Goal: Check status: Check status

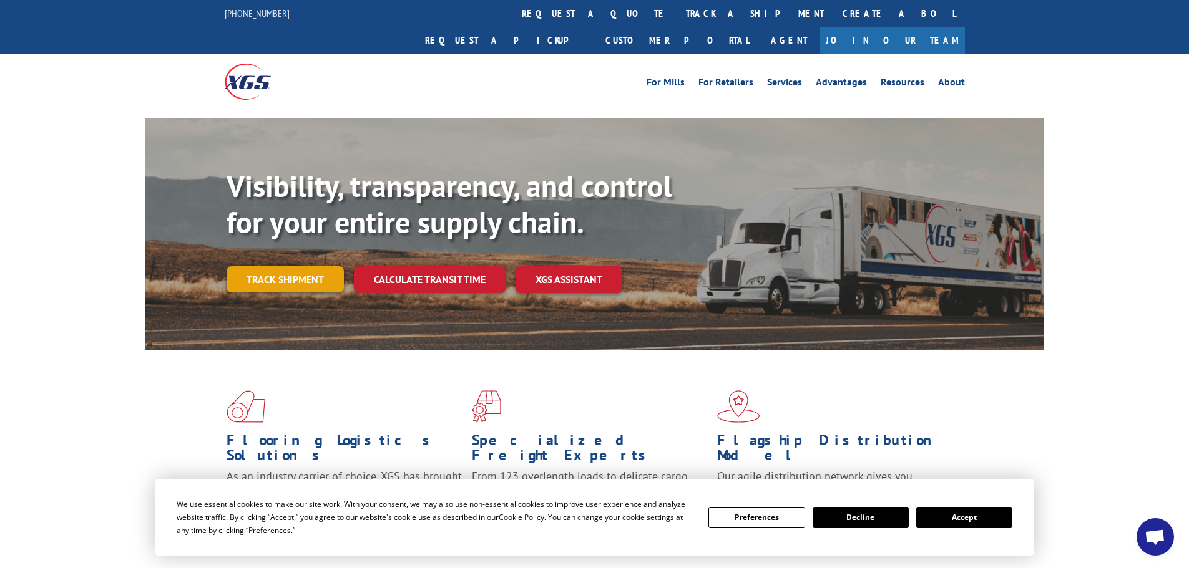
click at [303, 266] on link "Track shipment" at bounding box center [285, 279] width 117 height 26
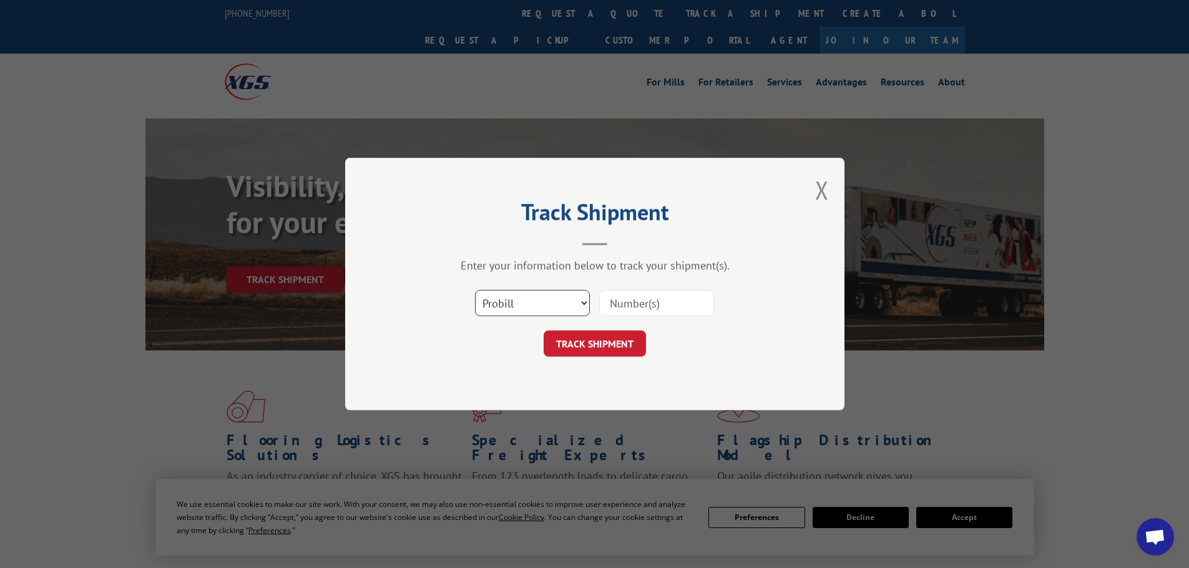
click at [582, 307] on select "Select category... Probill BOL PO" at bounding box center [532, 303] width 115 height 26
select select "bol"
click at [475, 290] on select "Select category... Probill BOL PO" at bounding box center [532, 303] width 115 height 26
click at [636, 298] on input at bounding box center [656, 303] width 115 height 26
paste input "AA04938909"
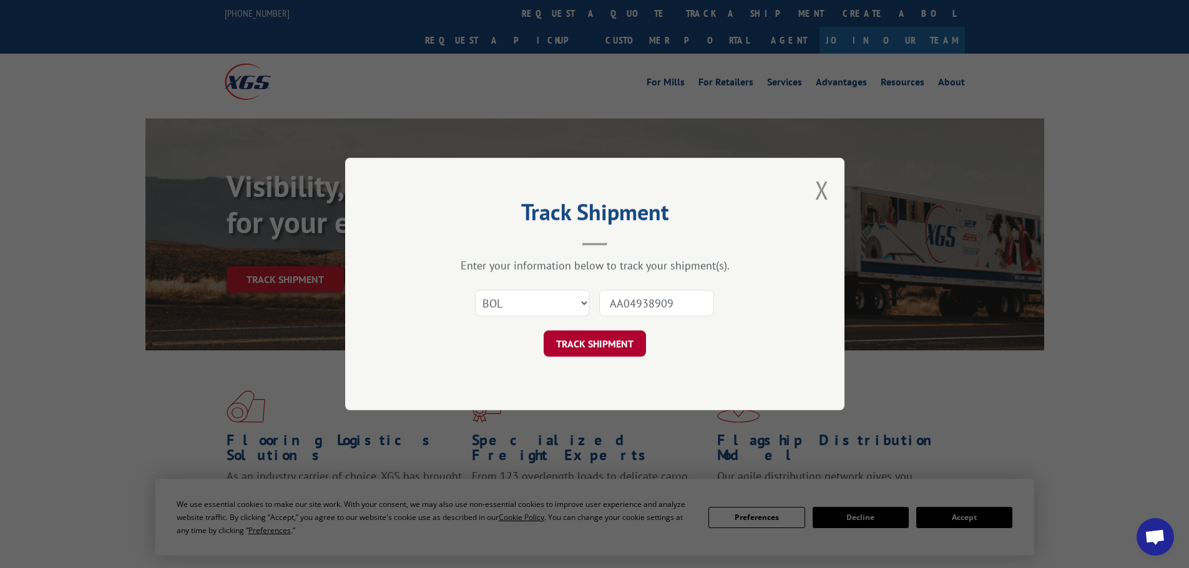
type input "AA04938909"
click at [593, 346] on button "TRACK SHIPMENT" at bounding box center [594, 344] width 102 height 26
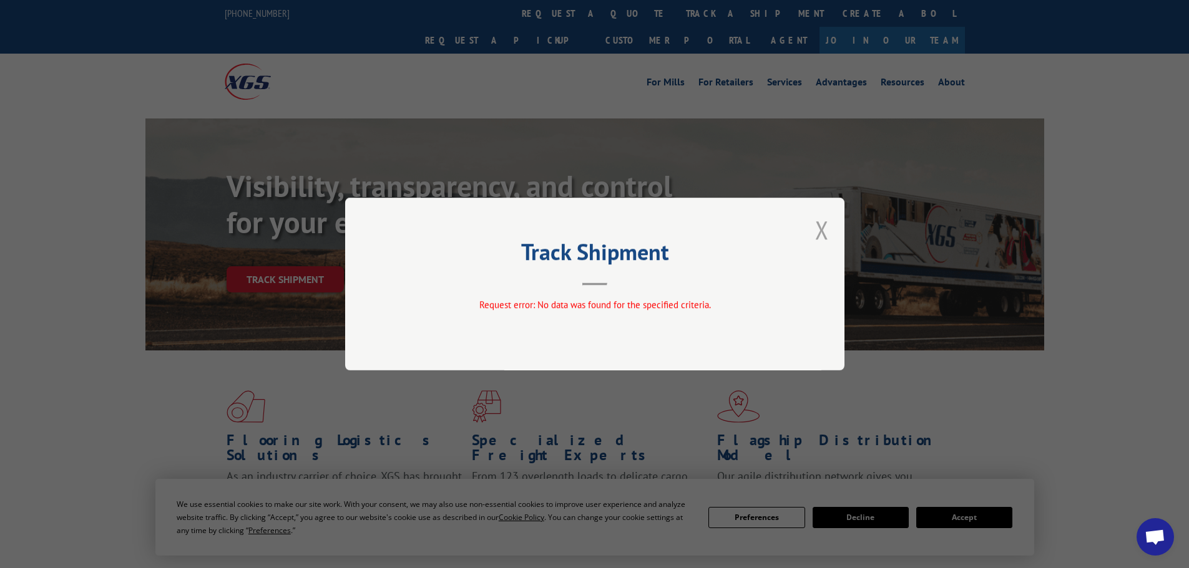
click at [821, 226] on button "Close modal" at bounding box center [822, 229] width 14 height 33
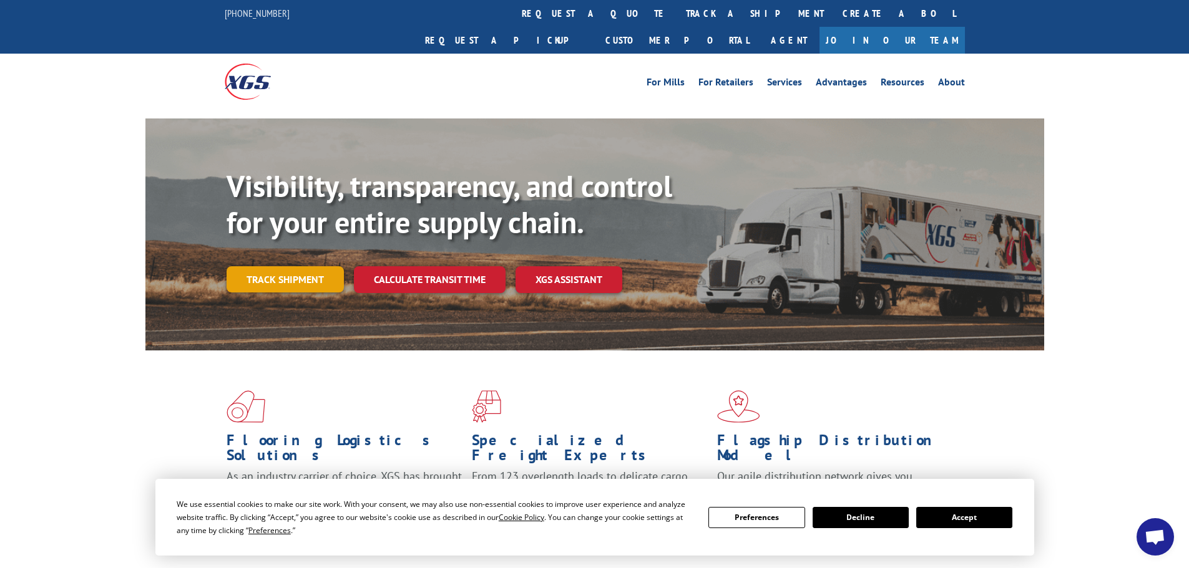
click at [281, 266] on link "Track shipment" at bounding box center [285, 279] width 117 height 26
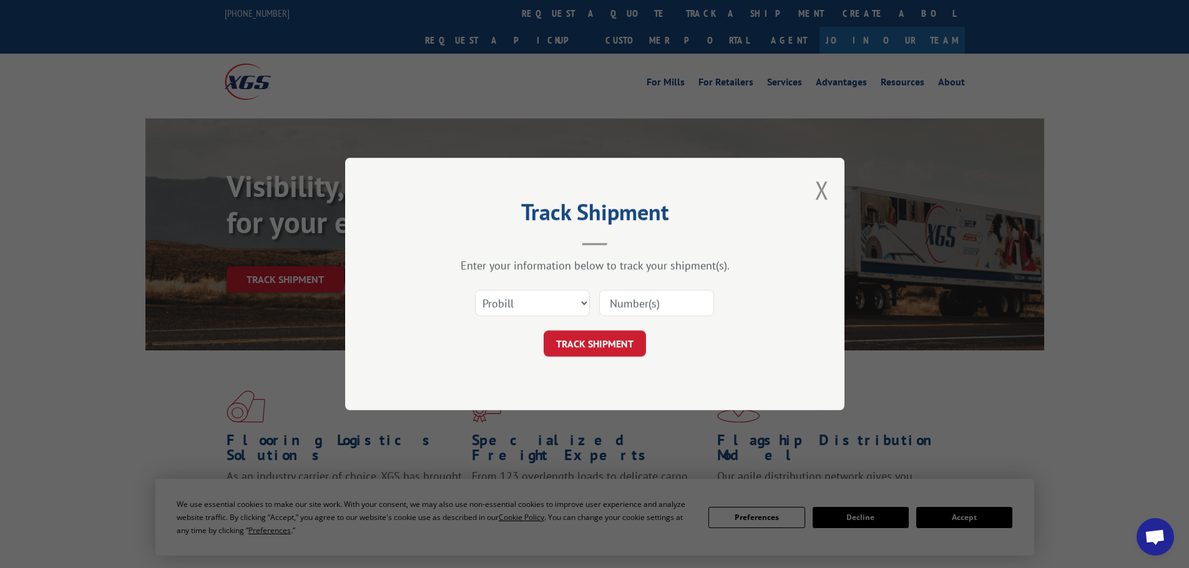
click at [633, 305] on input at bounding box center [656, 303] width 115 height 26
paste input "1658256371"
type input "1658256371"
click at [592, 346] on button "TRACK SHIPMENT" at bounding box center [594, 344] width 102 height 26
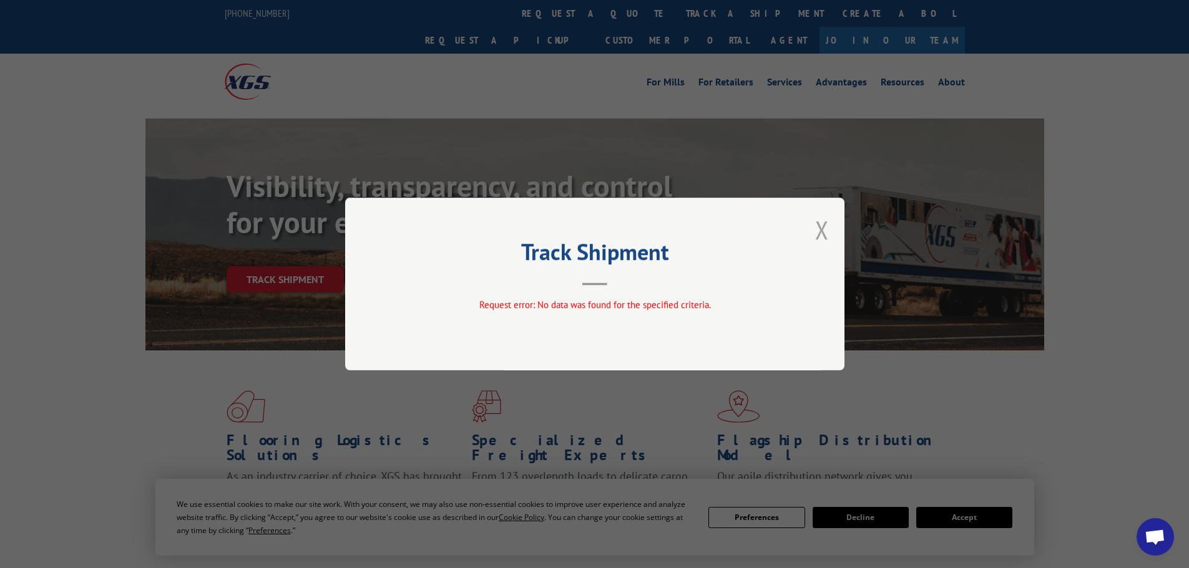
click at [821, 227] on button "Close modal" at bounding box center [822, 229] width 14 height 33
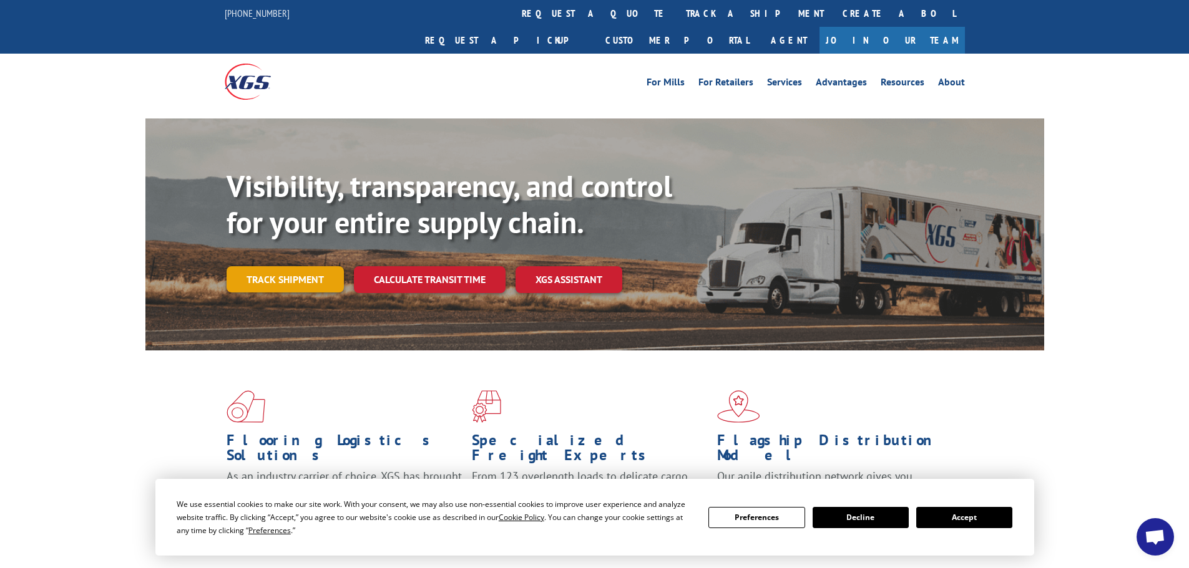
click at [277, 266] on link "Track shipment" at bounding box center [285, 279] width 117 height 26
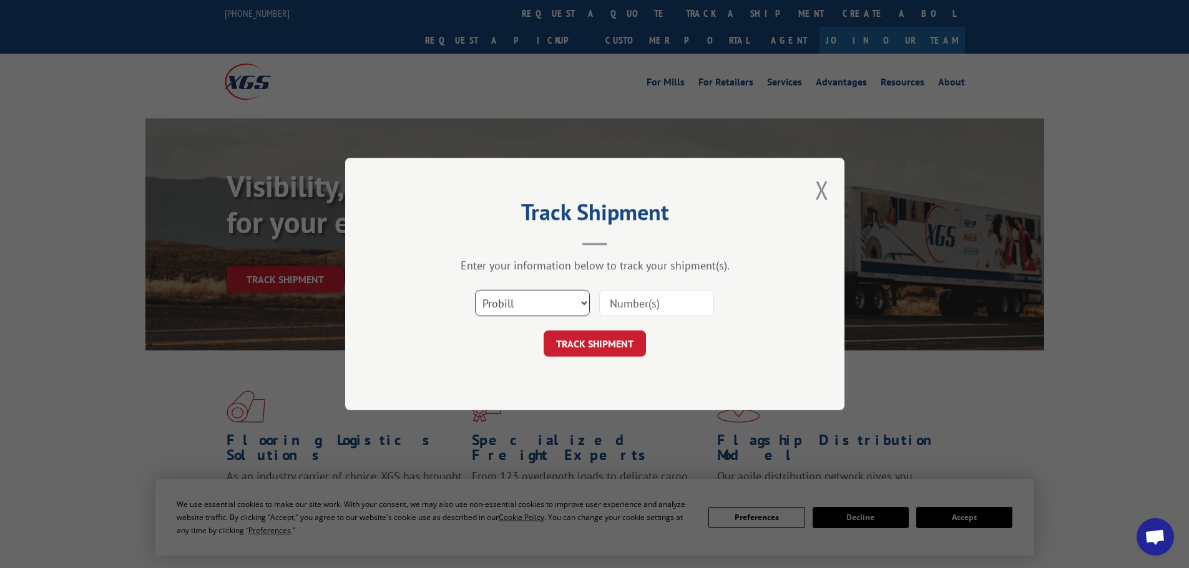
click at [560, 303] on select "Select category... Probill BOL PO" at bounding box center [532, 303] width 115 height 26
select select "po"
click at [475, 290] on select "Select category... Probill BOL PO" at bounding box center [532, 303] width 115 height 26
click at [641, 303] on input at bounding box center [656, 303] width 115 height 26
paste input "1658256371"
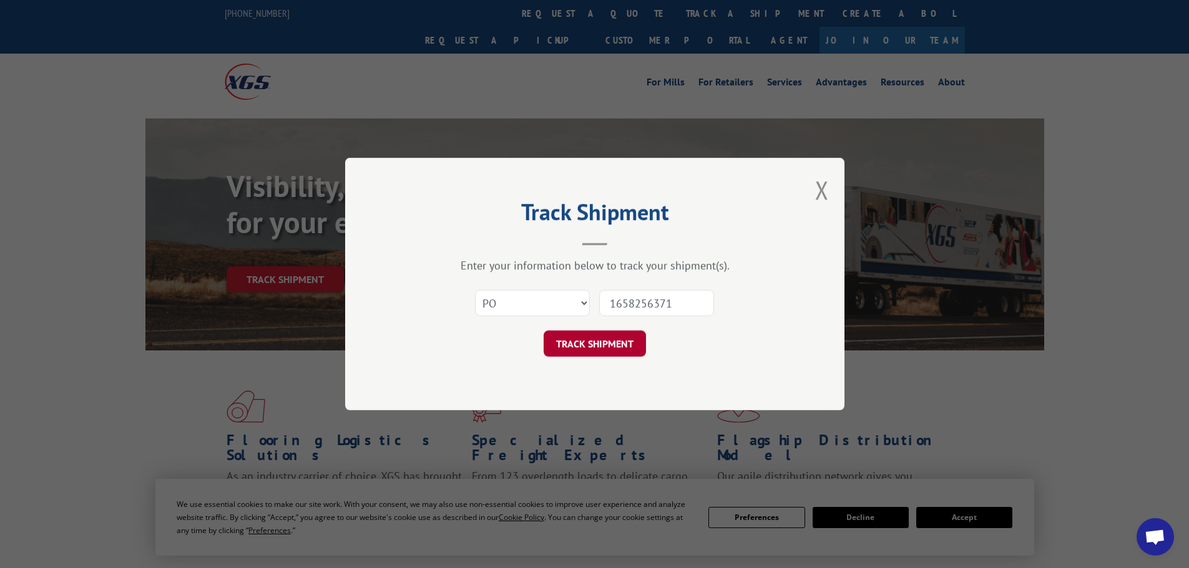
type input "1658256371"
click at [610, 347] on button "TRACK SHIPMENT" at bounding box center [594, 344] width 102 height 26
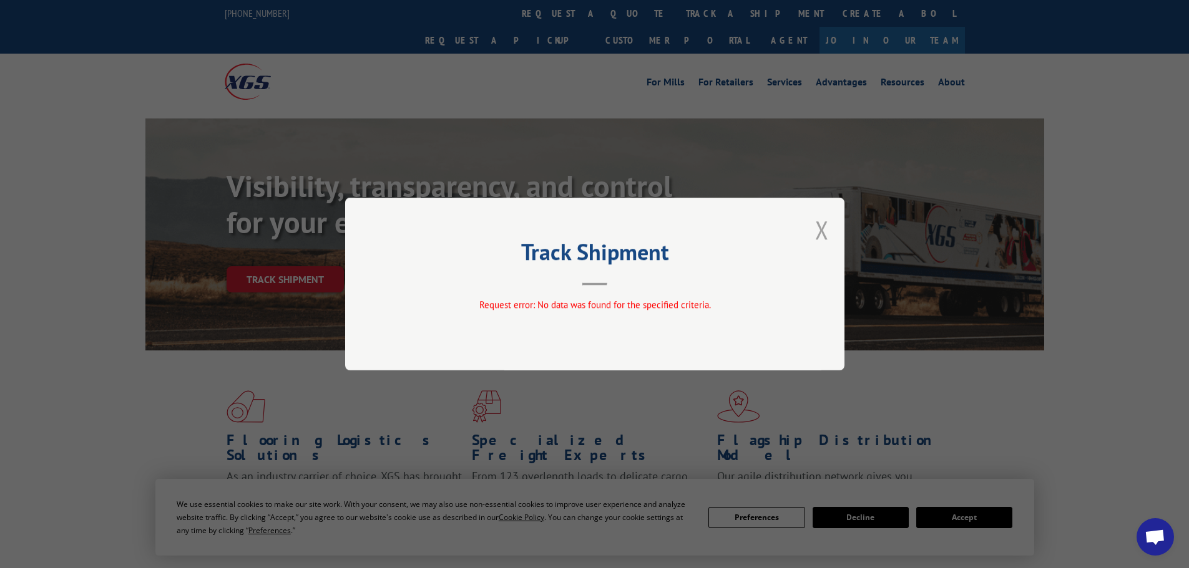
click at [825, 230] on button "Close modal" at bounding box center [822, 229] width 14 height 33
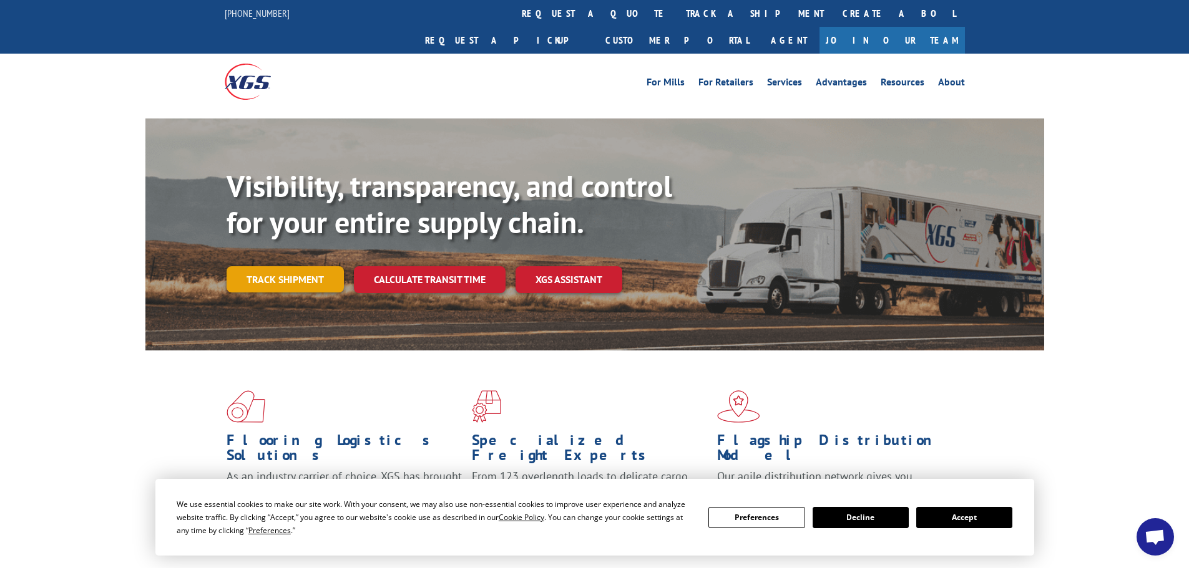
click at [270, 266] on link "Track shipment" at bounding box center [285, 279] width 117 height 26
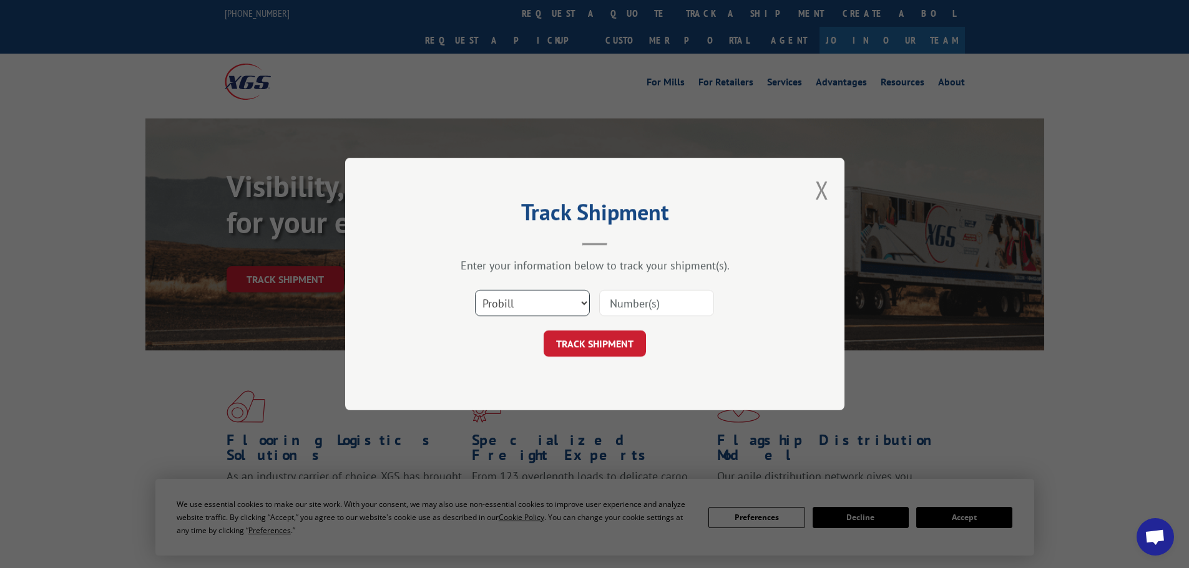
click at [535, 305] on select "Select category... Probill BOL PO" at bounding box center [532, 303] width 115 height 26
select select "po"
click at [475, 290] on select "Select category... Probill BOL PO" at bounding box center [532, 303] width 115 height 26
click at [625, 304] on input at bounding box center [656, 303] width 115 height 26
paste input "02523652"
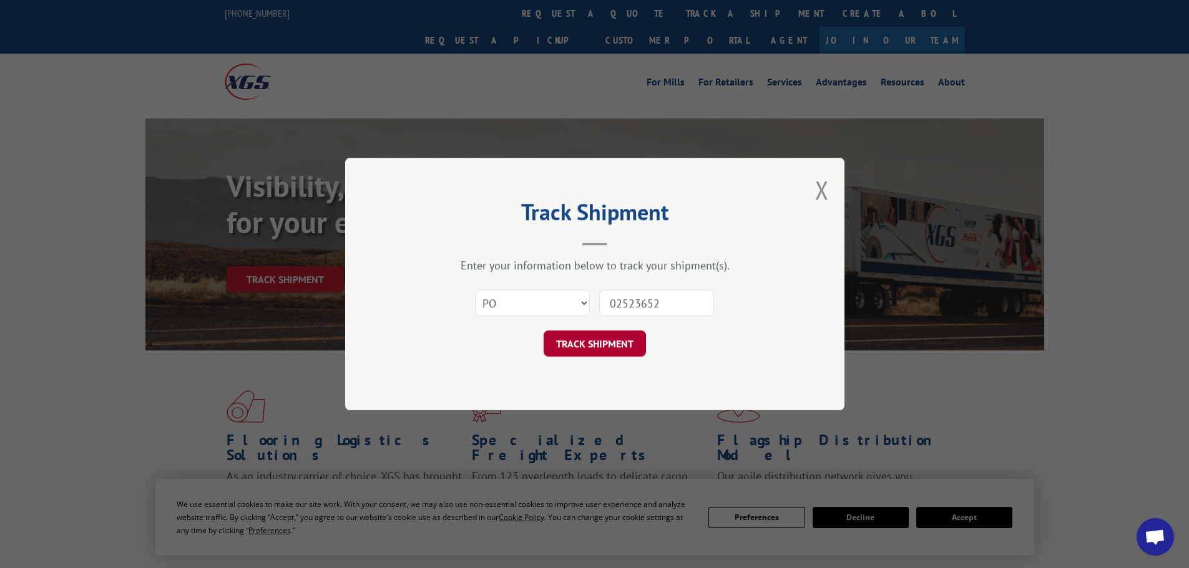
type input "02523652"
click at [599, 344] on button "TRACK SHIPMENT" at bounding box center [594, 344] width 102 height 26
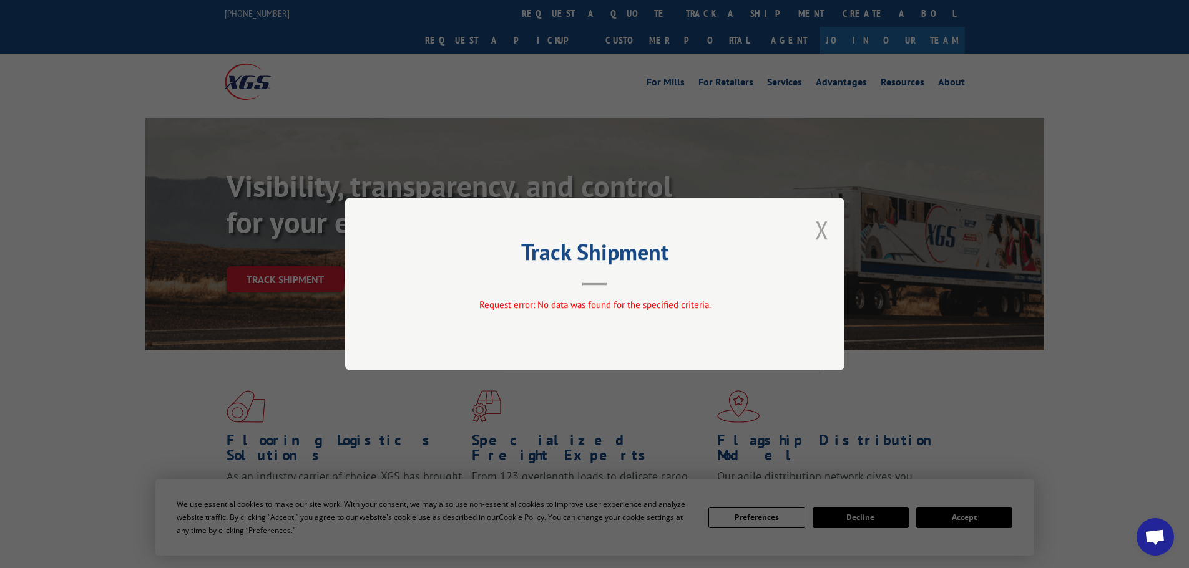
click at [827, 232] on button "Close modal" at bounding box center [822, 229] width 14 height 33
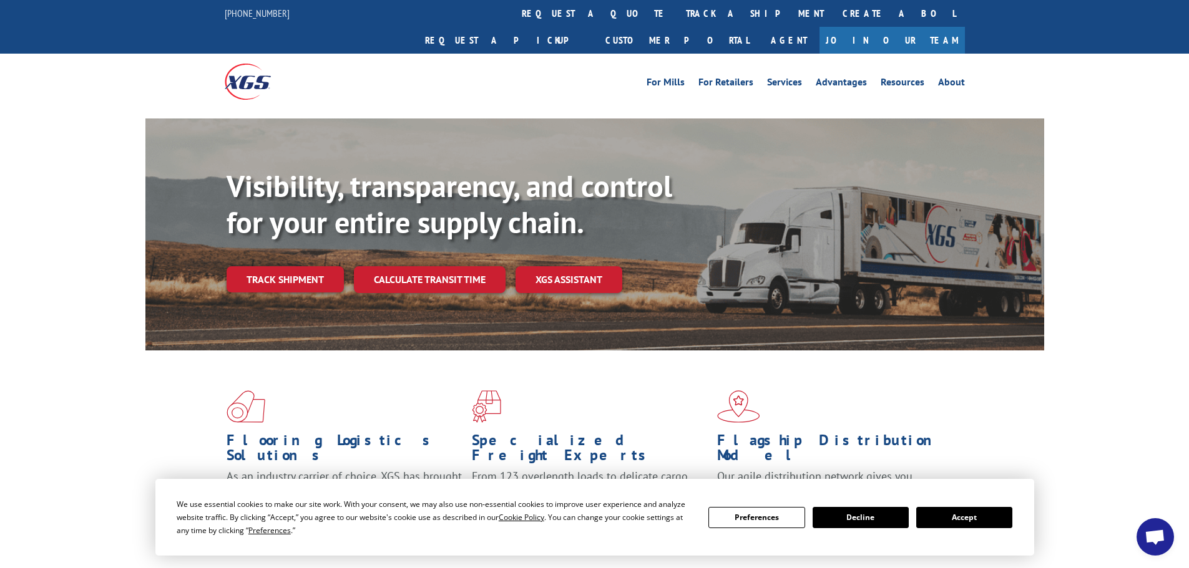
click at [979, 519] on button "Accept" at bounding box center [964, 517] width 96 height 21
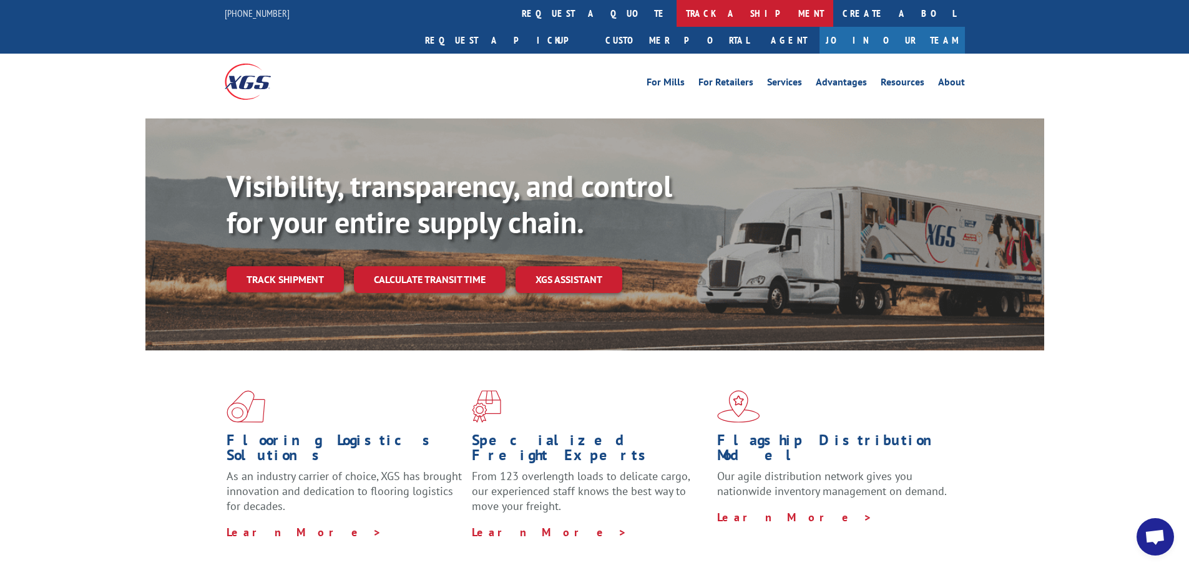
click at [676, 12] on link "track a shipment" at bounding box center [754, 13] width 157 height 27
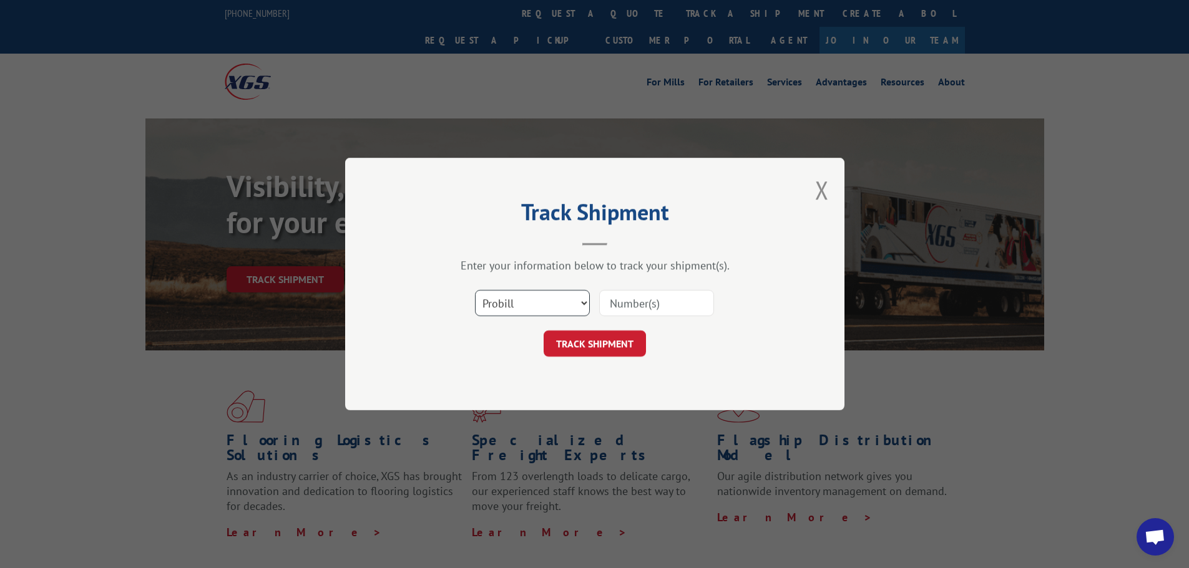
click at [583, 311] on select "Select category... Probill BOL PO" at bounding box center [532, 303] width 115 height 26
click at [543, 304] on select "Select category... Probill BOL PO" at bounding box center [532, 303] width 115 height 26
click at [475, 290] on select "Select category... Probill BOL PO" at bounding box center [532, 303] width 115 height 26
click at [636, 302] on input at bounding box center [656, 303] width 115 height 26
paste input "1658256371"
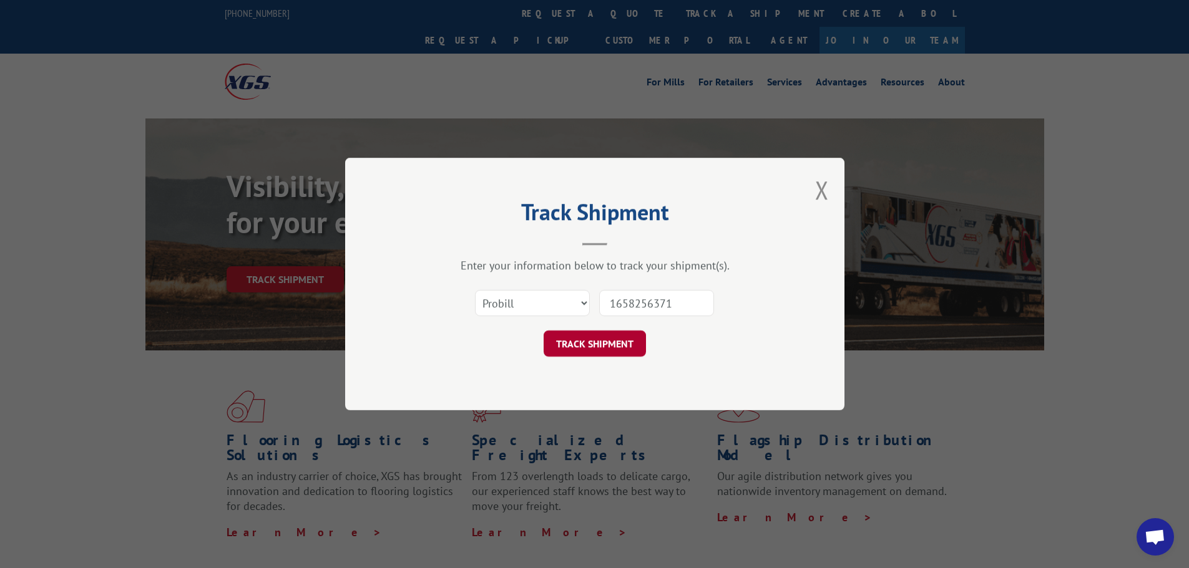
type input "1658256371"
click at [576, 344] on button "TRACK SHIPMENT" at bounding box center [594, 344] width 102 height 26
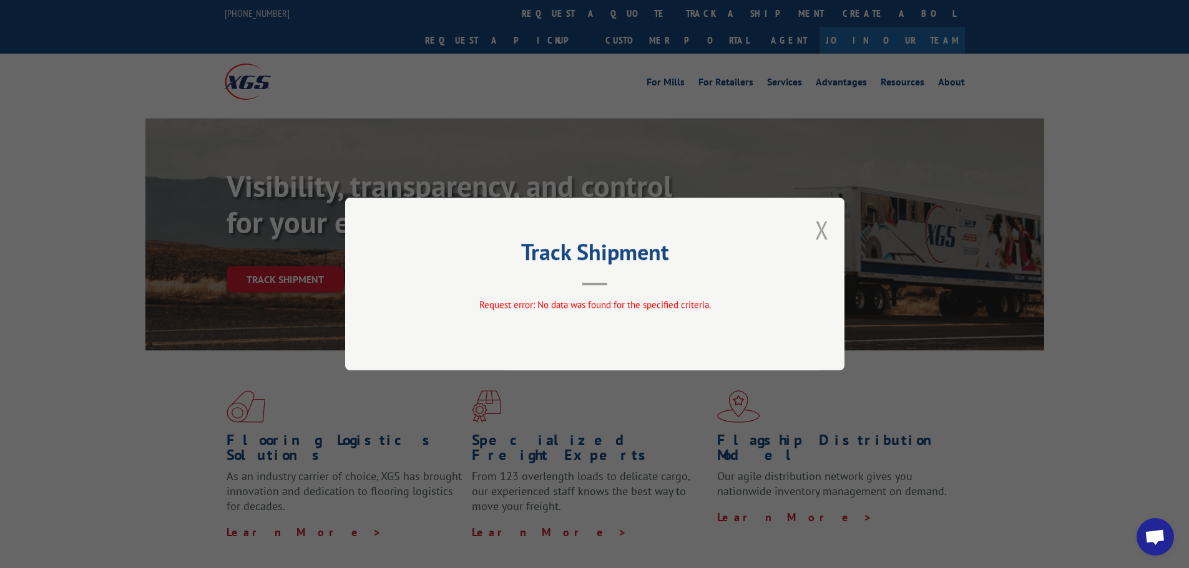
click at [821, 233] on button "Close modal" at bounding box center [822, 229] width 14 height 33
